Goal: Task Accomplishment & Management: Use online tool/utility

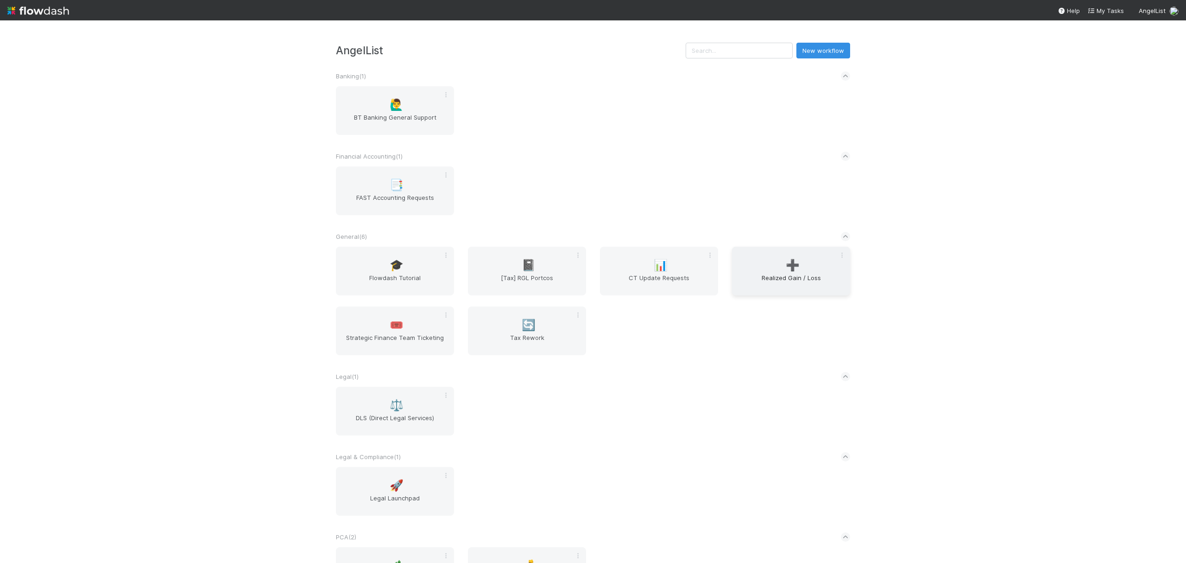
click at [786, 264] on span "➕" at bounding box center [793, 265] width 14 height 12
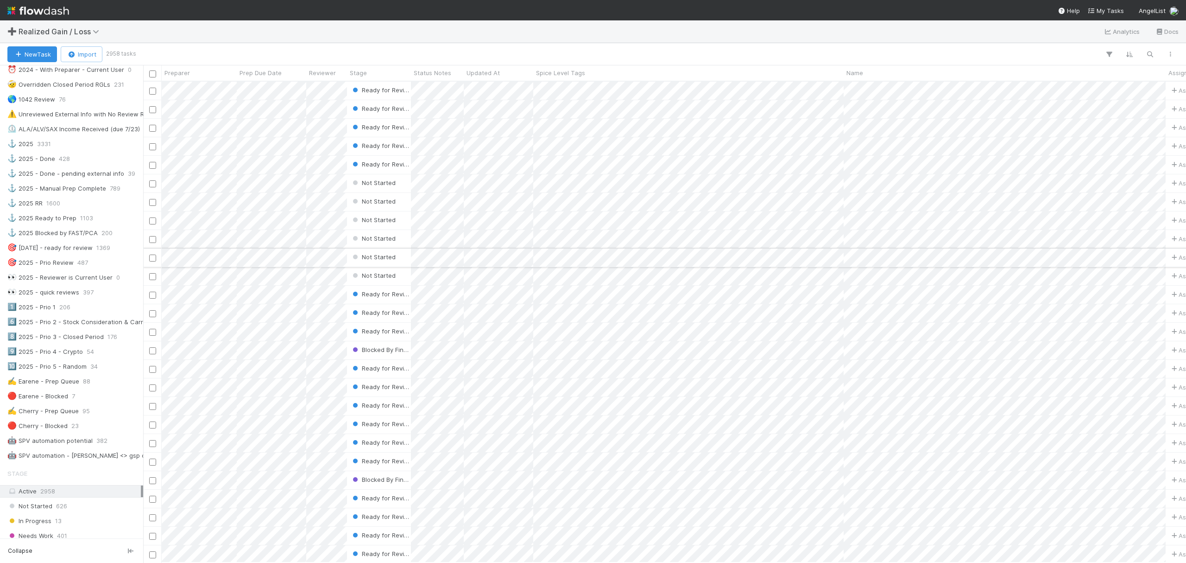
scroll to position [371, 0]
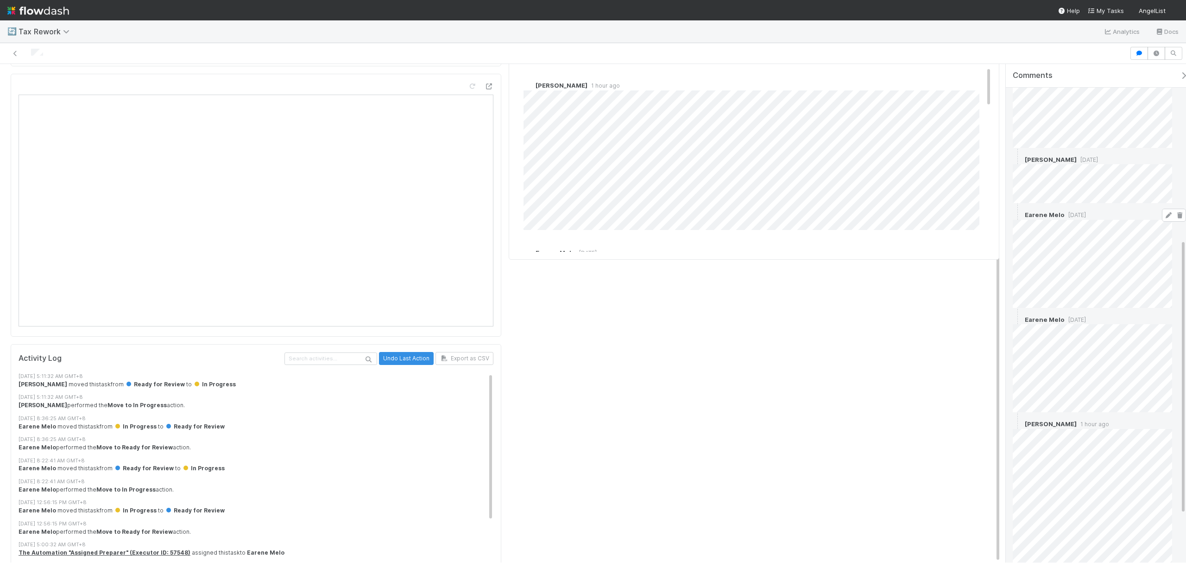
scroll to position [406, 0]
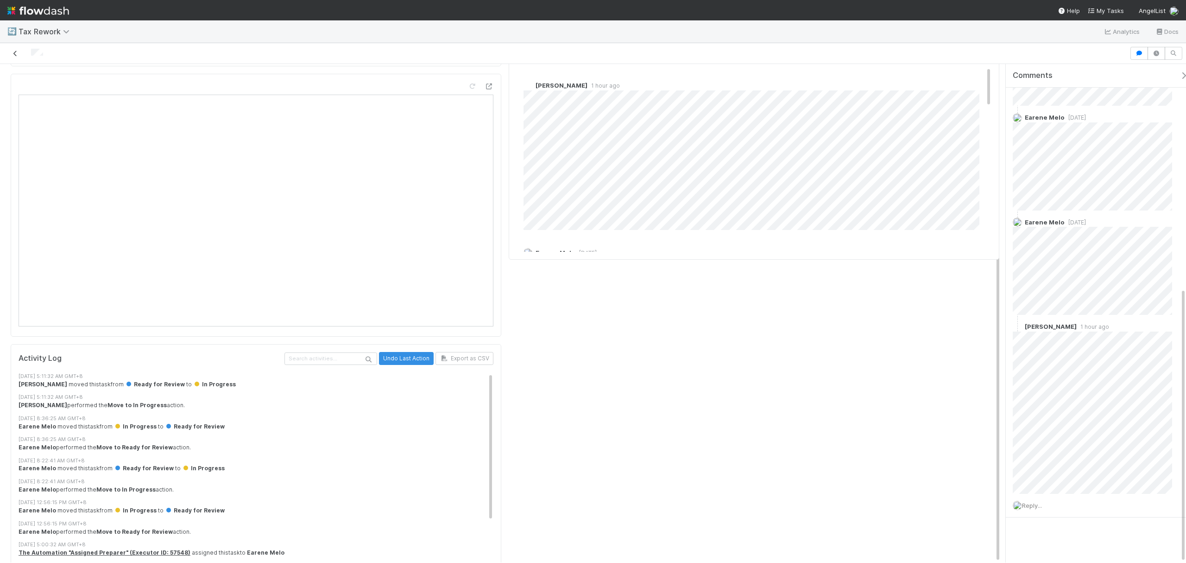
click at [17, 56] on icon at bounding box center [15, 54] width 9 height 6
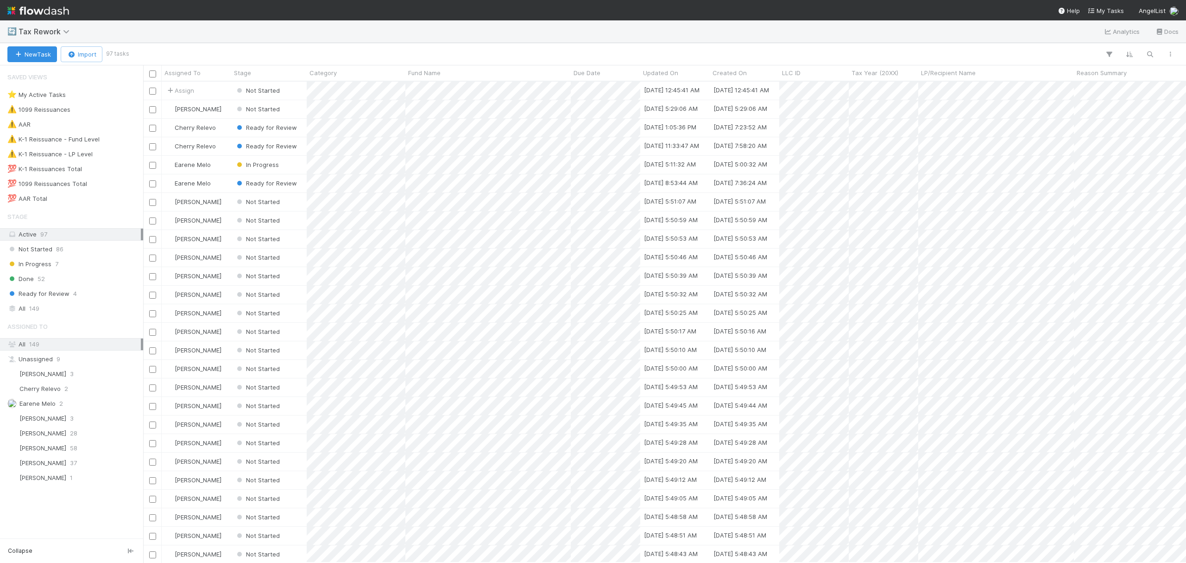
scroll to position [471, 1034]
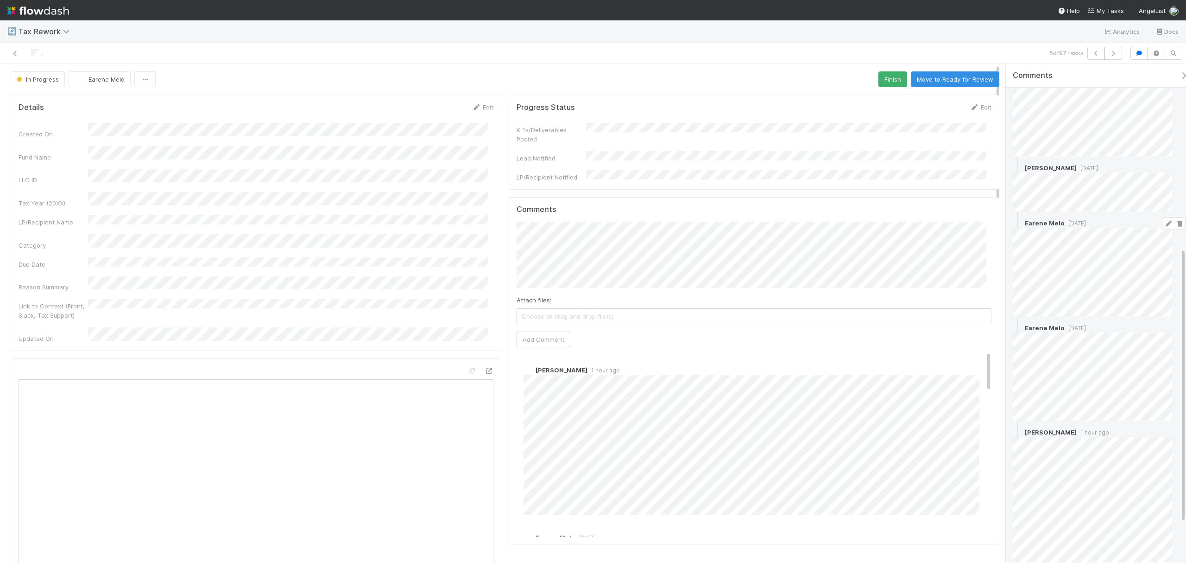
scroll to position [406, 0]
